Goal: Answer question/provide support

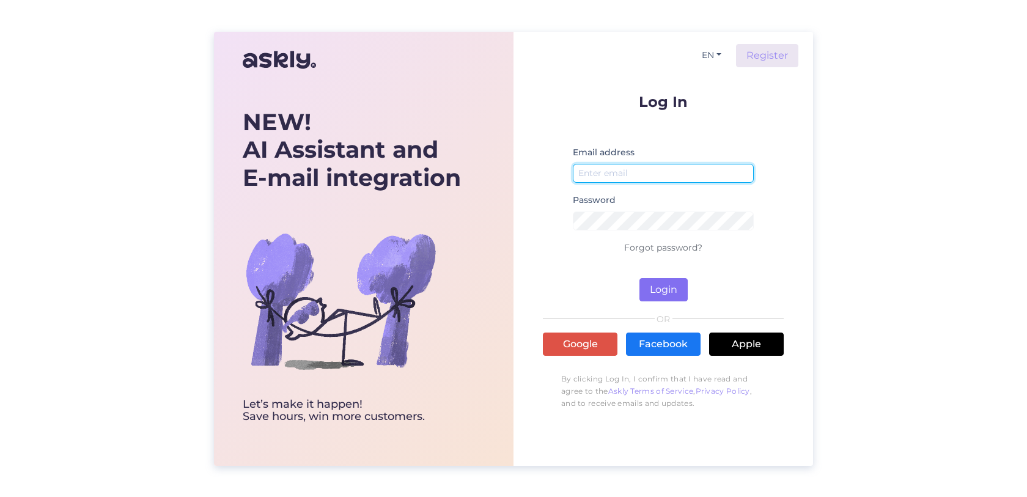
type input "[PERSON_NAME][EMAIL_ADDRESS][DOMAIN_NAME]"
click at [648, 300] on button "Login" at bounding box center [663, 289] width 48 height 23
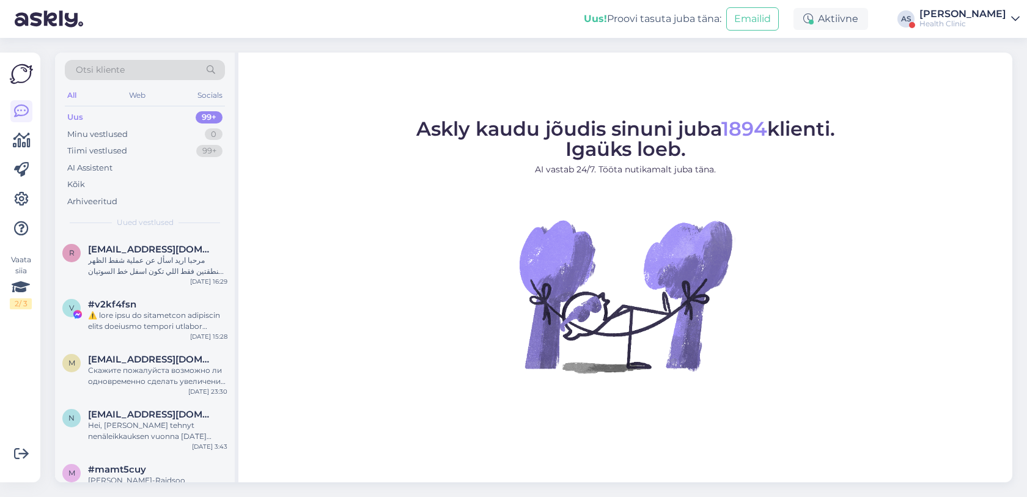
click at [947, 10] on div "[PERSON_NAME]" at bounding box center [962, 14] width 87 height 10
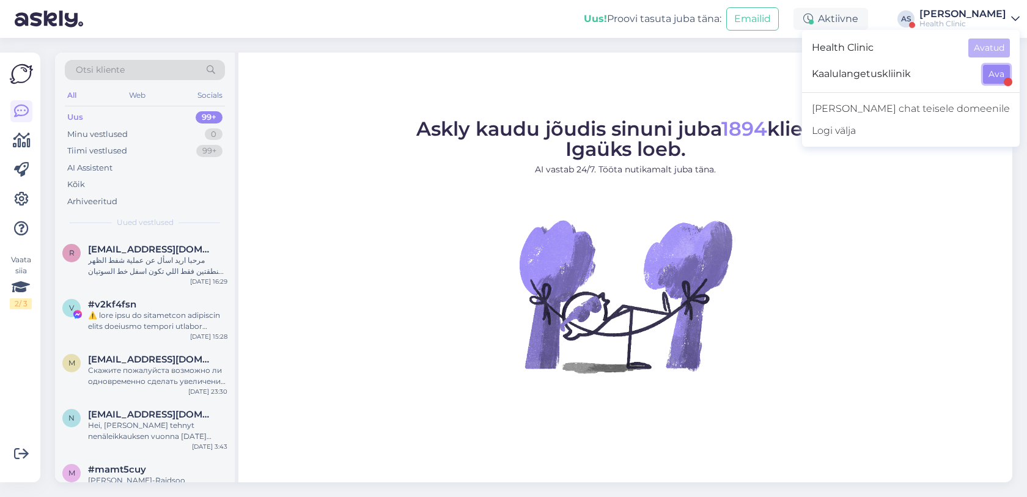
click at [991, 73] on button "Ava" at bounding box center [996, 74] width 27 height 19
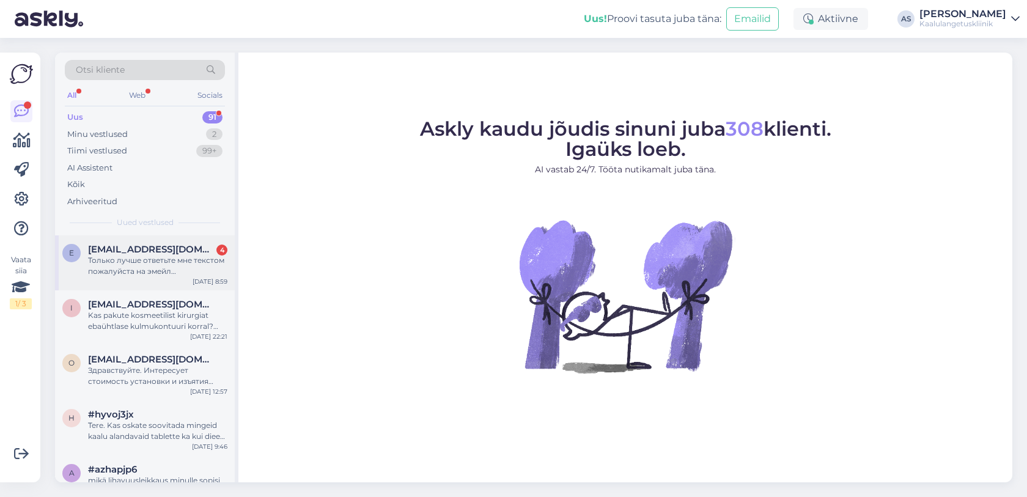
click at [134, 271] on div "Только лучше ответьте мне текстом пожалуйста на эмейл [EMAIL_ADDRESS][DOMAIN_NA…" at bounding box center [157, 266] width 139 height 22
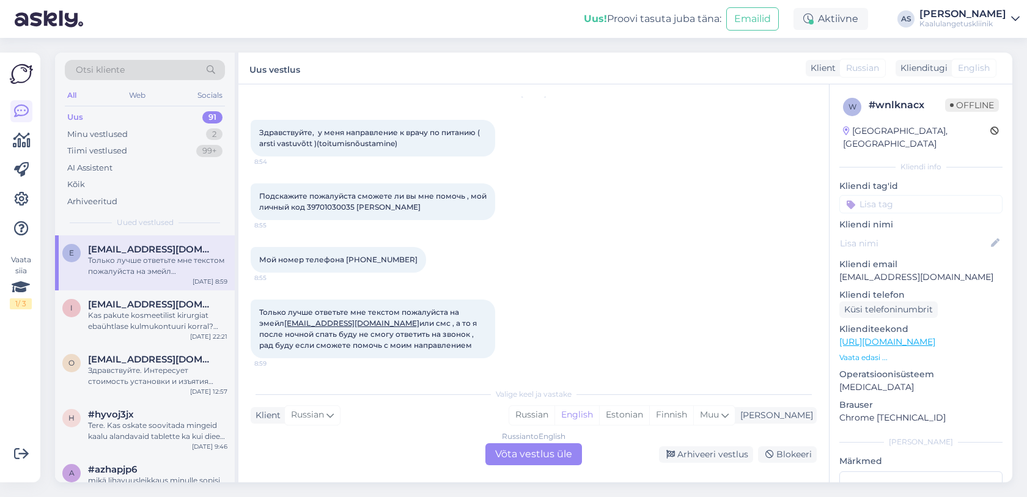
scroll to position [43, 0]
drag, startPoint x: 921, startPoint y: 263, endPoint x: 837, endPoint y: 269, distance: 84.5
click at [837, 269] on div "w # wnlknacx Offline [GEOGRAPHIC_DATA], [GEOGRAPHIC_DATA] Kliendi info Kliendi …" at bounding box center [920, 341] width 183 height 515
copy p "[EMAIL_ADDRESS][DOMAIN_NAME]"
drag, startPoint x: 254, startPoint y: 131, endPoint x: 478, endPoint y: 130, distance: 223.7
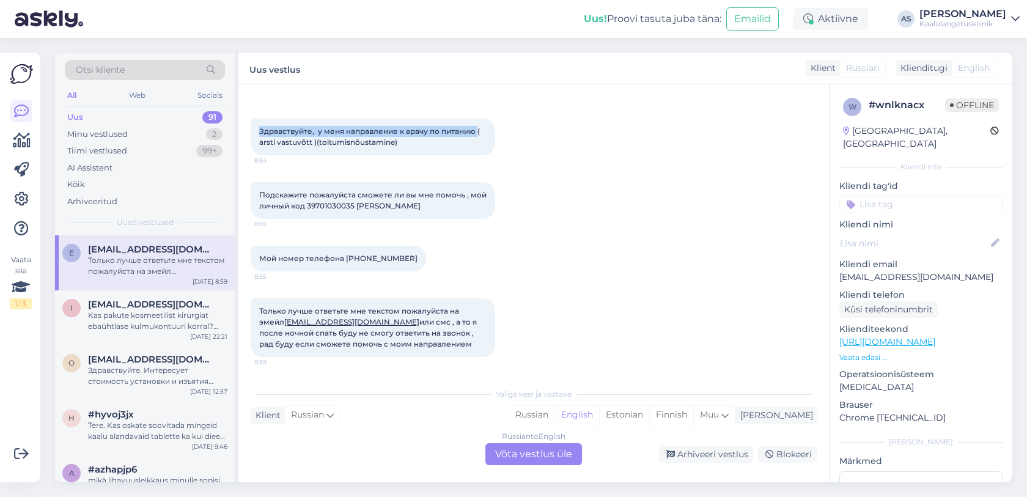
click at [478, 130] on div "Здравствуйте, у меня направление к врачу по питанию ( arsti vastuvõtt )(toitumi…" at bounding box center [373, 137] width 244 height 37
copy span "Здравствуйте, у меня направление к врачу по питанию"
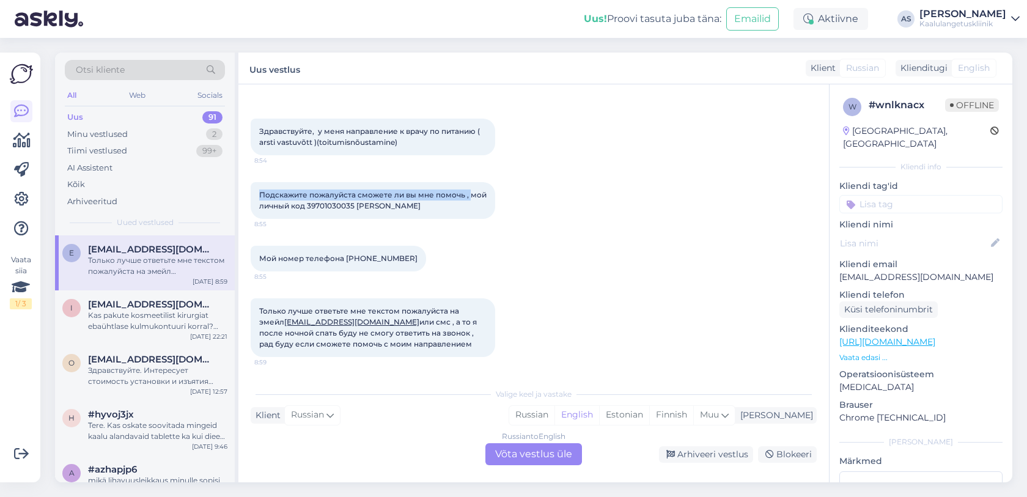
drag, startPoint x: 259, startPoint y: 191, endPoint x: 469, endPoint y: 193, distance: 209.6
click at [469, 193] on span "Подскажите пожалуйста сможете ли вы мне помочь , мой личный код 39701030035 [PE…" at bounding box center [373, 200] width 229 height 20
copy span "Подскажите пожалуйста сможете ли вы мне помочь ,"
drag, startPoint x: 413, startPoint y: 334, endPoint x: 413, endPoint y: 343, distance: 9.2
click at [413, 343] on div "Только лучше ответьте мне текстом пожалуйста на эмейл [EMAIL_ADDRESS][DOMAIN_NA…" at bounding box center [373, 327] width 244 height 59
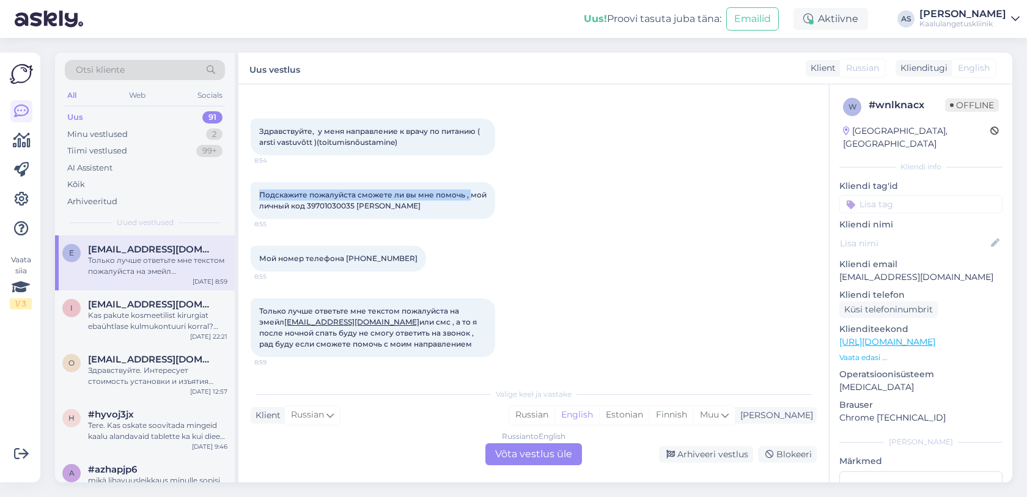
drag, startPoint x: 396, startPoint y: 331, endPoint x: 403, endPoint y: 344, distance: 14.8
click at [403, 344] on div "Только лучше ответьте мне текстом пожалуйста на эмейл [EMAIL_ADDRESS][DOMAIN_NA…" at bounding box center [373, 327] width 244 height 59
copy span "рад буду если сможете помочь с моим направлением"
